Goal: Transaction & Acquisition: Subscribe to service/newsletter

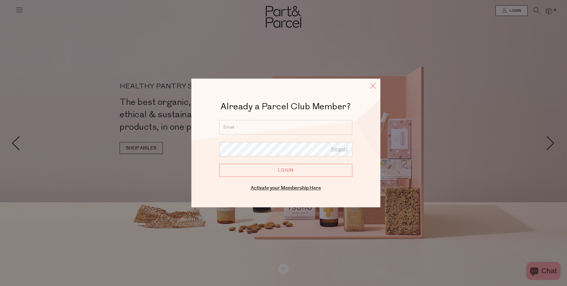
click at [373, 89] on icon at bounding box center [373, 86] width 9 height 9
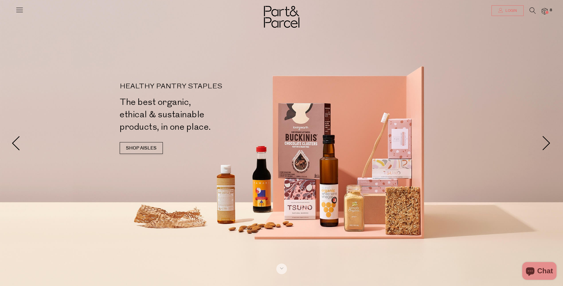
click at [508, 8] on link "Login" at bounding box center [507, 10] width 32 height 11
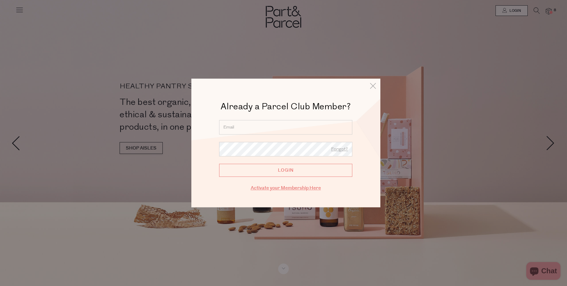
click at [307, 190] on link "Activate your Membership Here" at bounding box center [286, 188] width 70 height 7
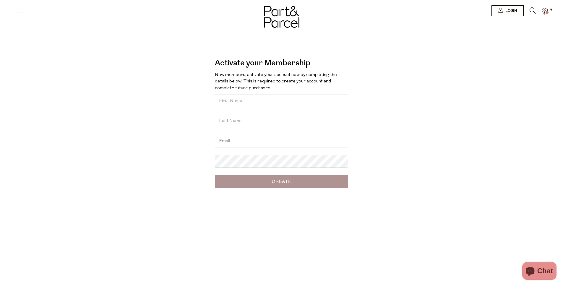
click at [278, 21] on img at bounding box center [281, 17] width 35 height 22
